Goal: Answer question/provide support

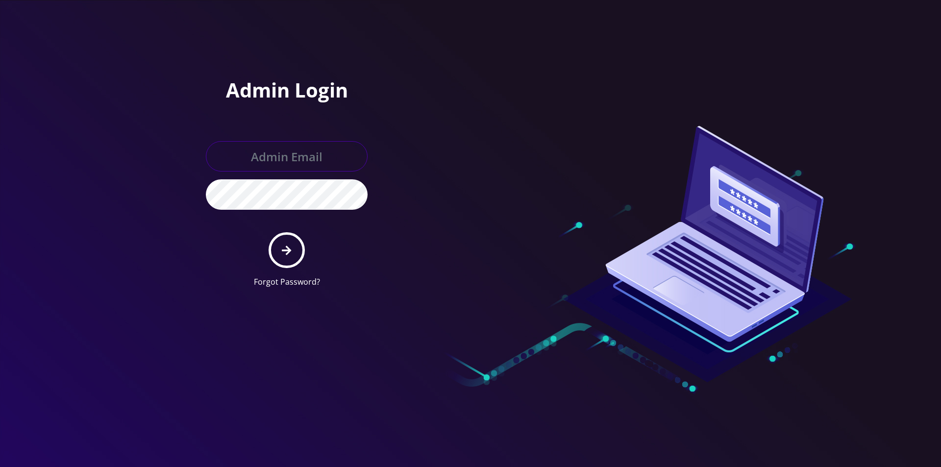
type input "[EMAIL_ADDRESS][DOMAIN_NAME]"
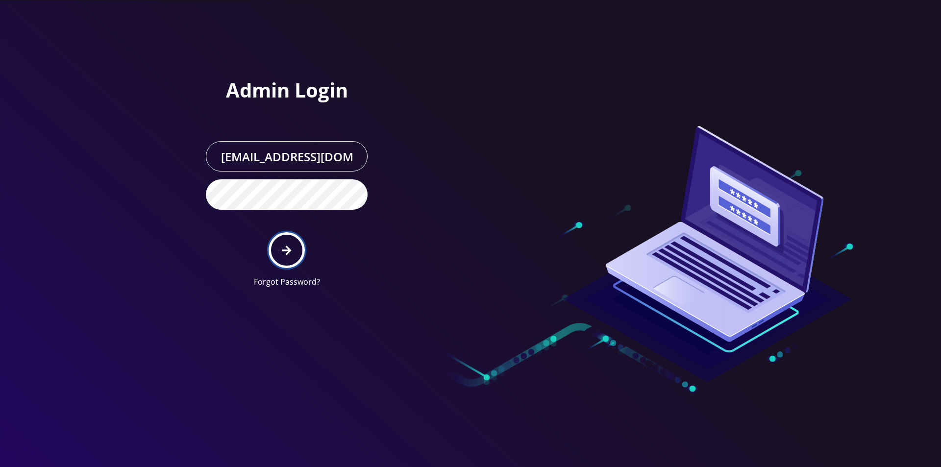
click at [291, 254] on icon "submit" at bounding box center [286, 250] width 9 height 11
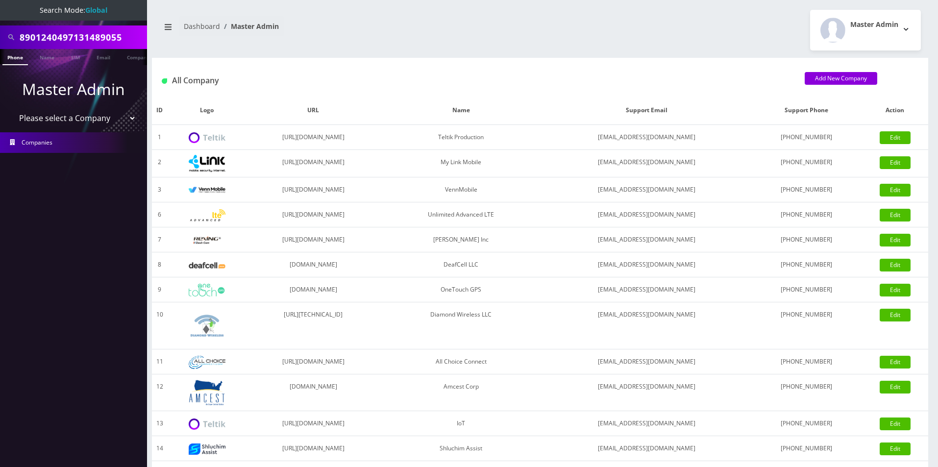
click at [117, 31] on input "8901240497131489055" at bounding box center [82, 37] width 125 height 19
type input "online"
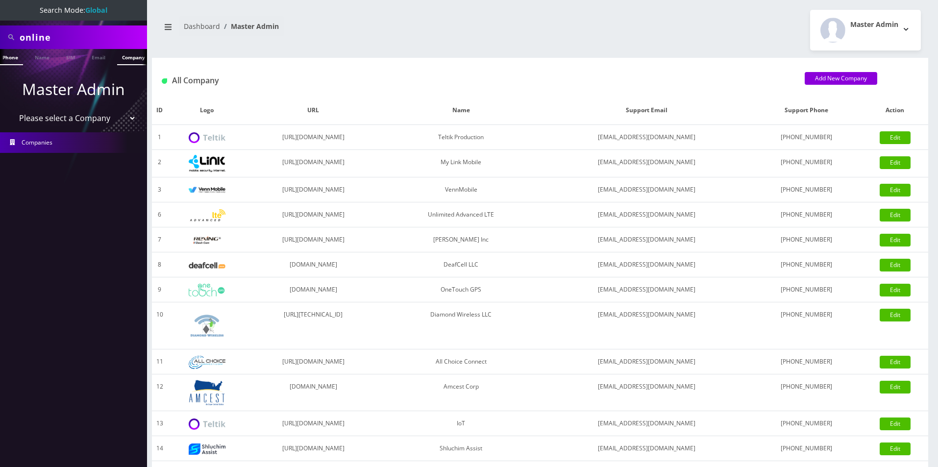
click at [133, 62] on link "Company" at bounding box center [133, 57] width 33 height 16
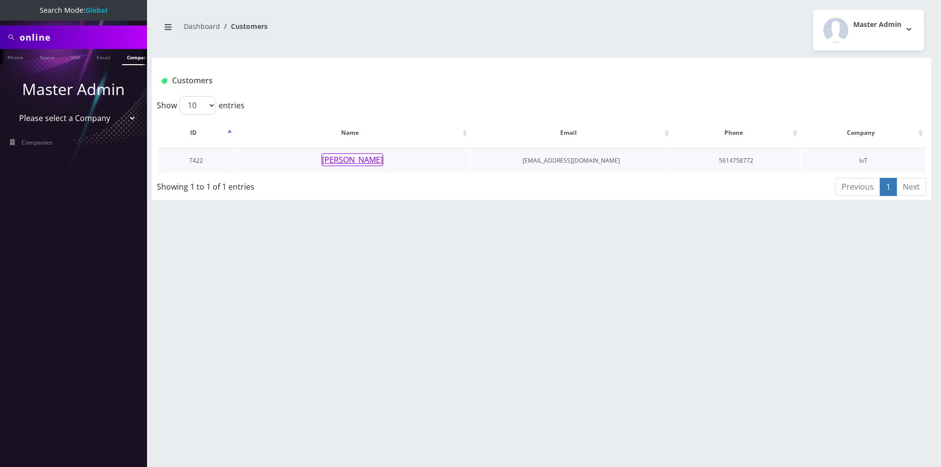
scroll to position [0, 5]
click at [378, 162] on button "[PERSON_NAME]" at bounding box center [353, 159] width 62 height 13
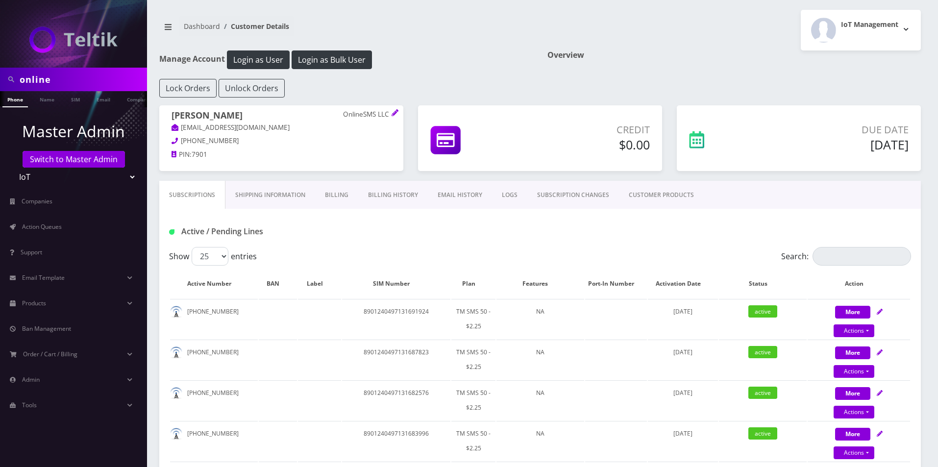
click at [377, 199] on link "Billing History" at bounding box center [393, 195] width 70 height 28
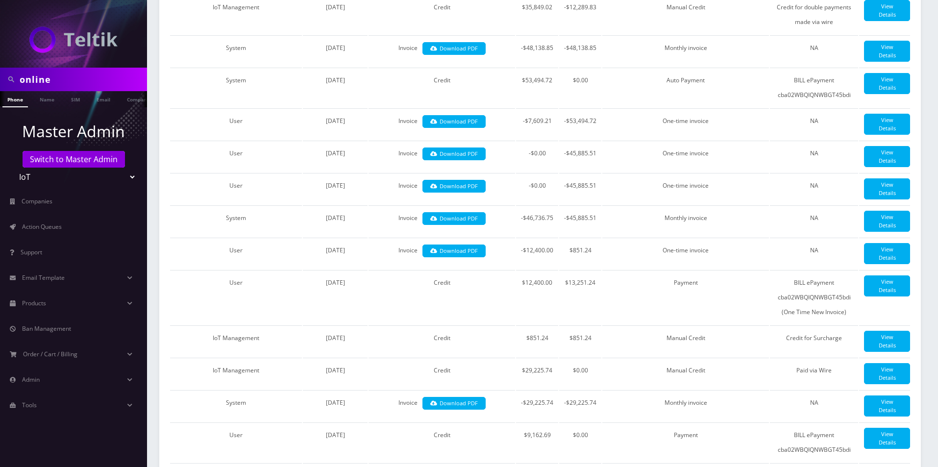
scroll to position [928, 0]
